Goal: Check status: Check status

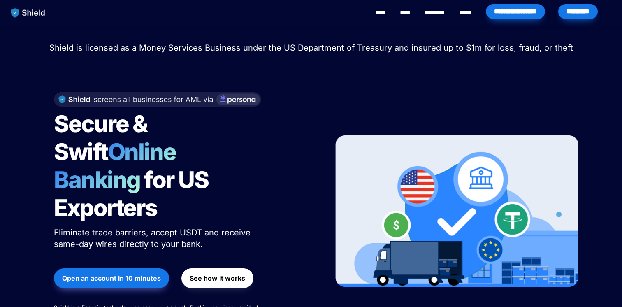
click at [578, 14] on div "*********" at bounding box center [577, 11] width 39 height 15
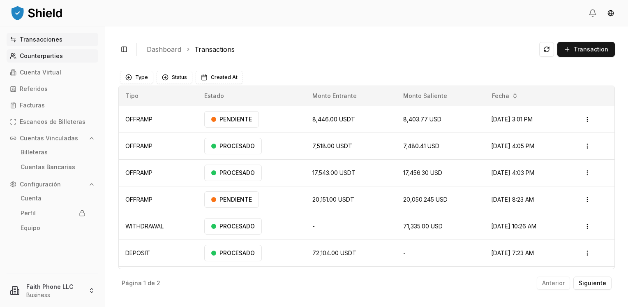
click at [42, 53] on p "Counterparties" at bounding box center [41, 56] width 43 height 6
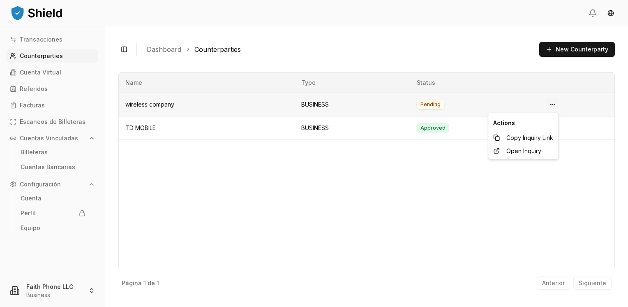
click at [558, 103] on html "Transacciones Counterparties Cuenta Virtual Referidos Facturas Escaneos de Bill…" at bounding box center [314, 153] width 628 height 307
click at [465, 42] on html "Transacciones Counterparties Cuenta Virtual Referidos Facturas Escaneos de Bill…" at bounding box center [314, 153] width 628 height 307
click at [158, 105] on td "wireless company" at bounding box center [207, 104] width 176 height 23
click at [69, 165] on p "Cuentas Bancarias" at bounding box center [48, 167] width 55 height 6
